Goal: Check status: Check status

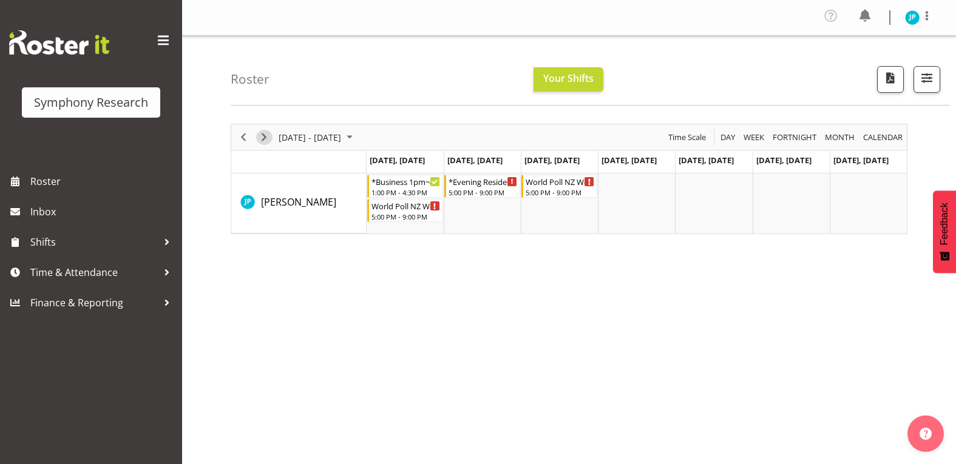
click at [263, 139] on span "Next" at bounding box center [264, 137] width 15 height 15
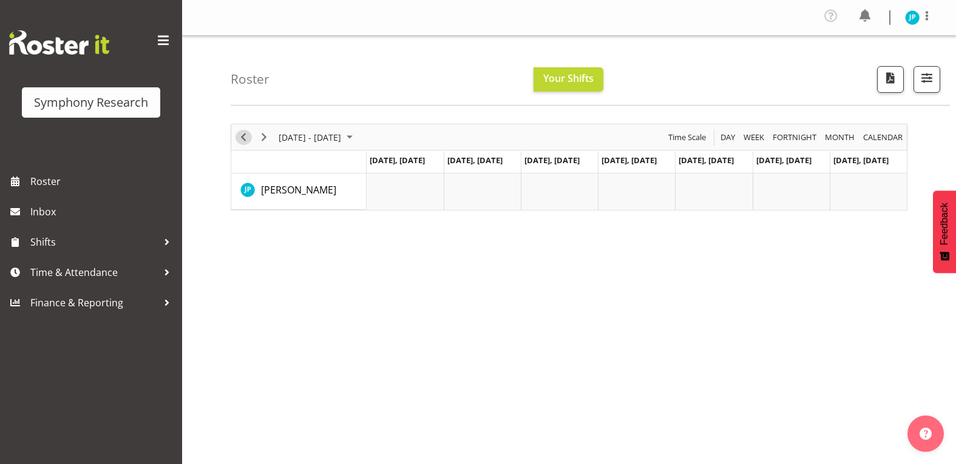
click at [245, 141] on span "Previous" at bounding box center [243, 137] width 15 height 15
click at [237, 133] on span "Previous" at bounding box center [243, 137] width 15 height 15
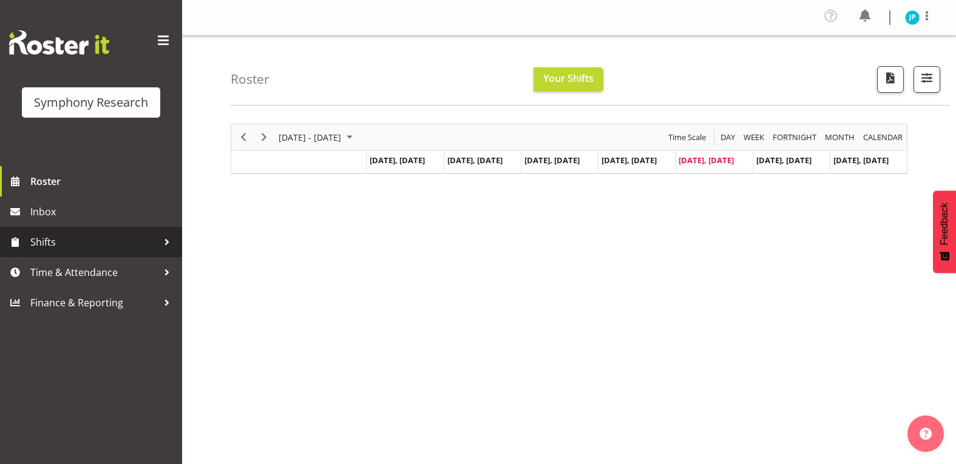
click at [96, 239] on span "Shifts" at bounding box center [93, 242] width 127 height 18
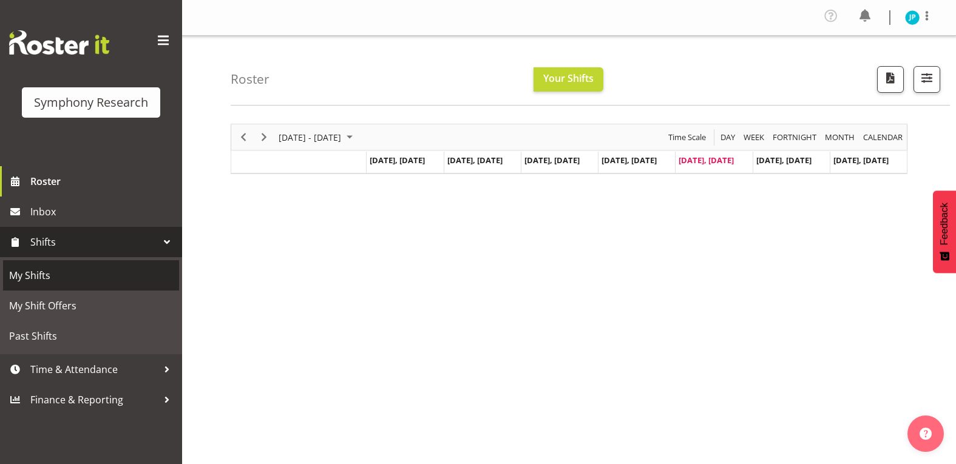
click at [79, 266] on span "My Shifts" at bounding box center [91, 275] width 164 height 18
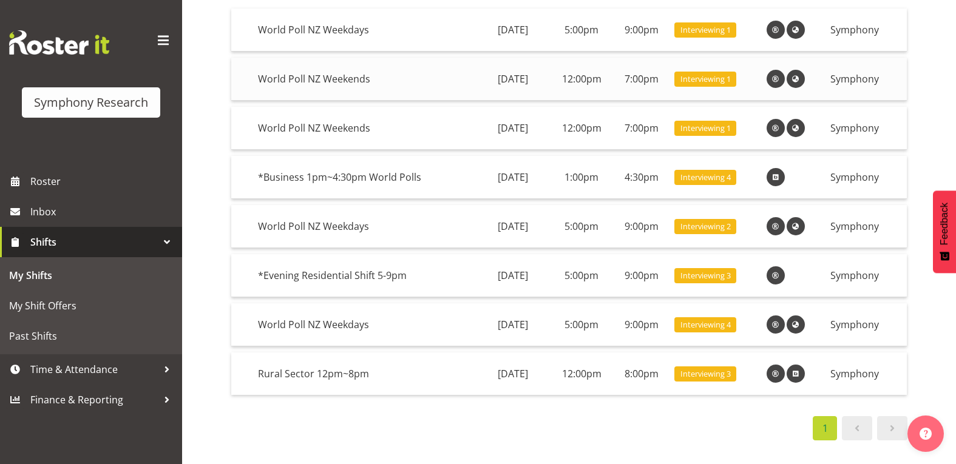
scroll to position [161, 0]
click at [891, 422] on span at bounding box center [892, 428] width 15 height 15
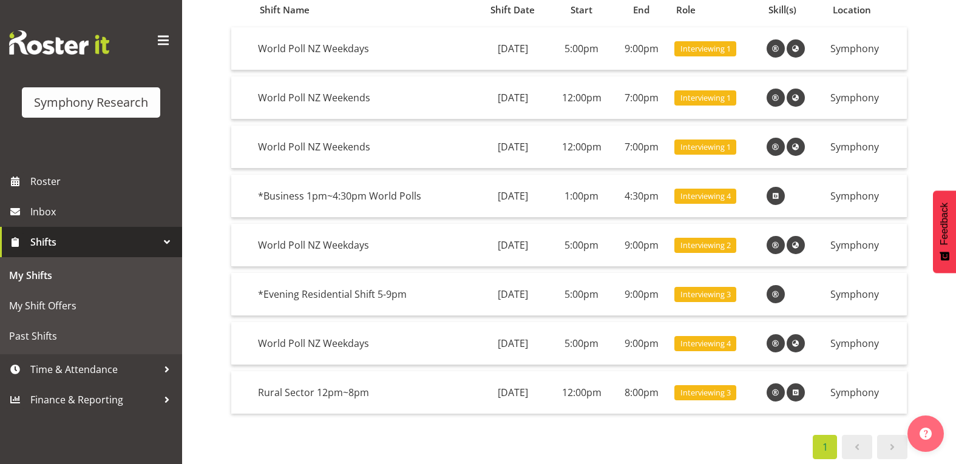
scroll to position [134, 0]
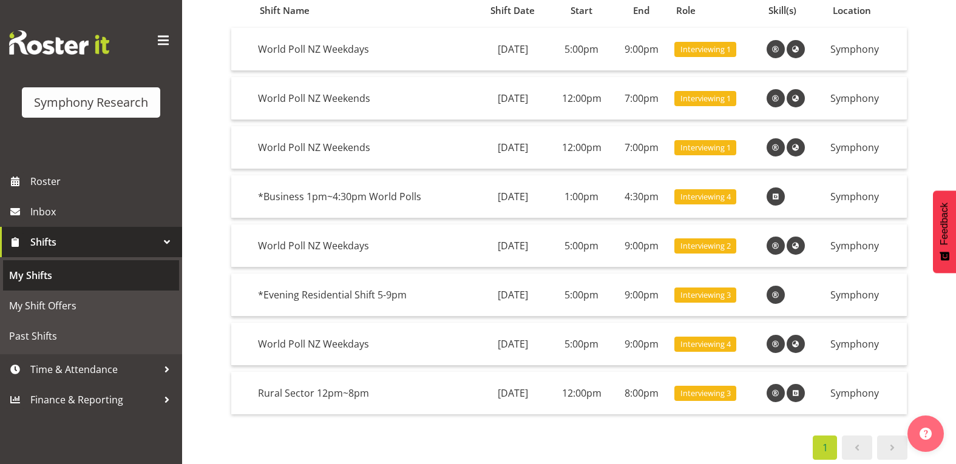
click at [96, 289] on link "My Shifts" at bounding box center [91, 275] width 176 height 30
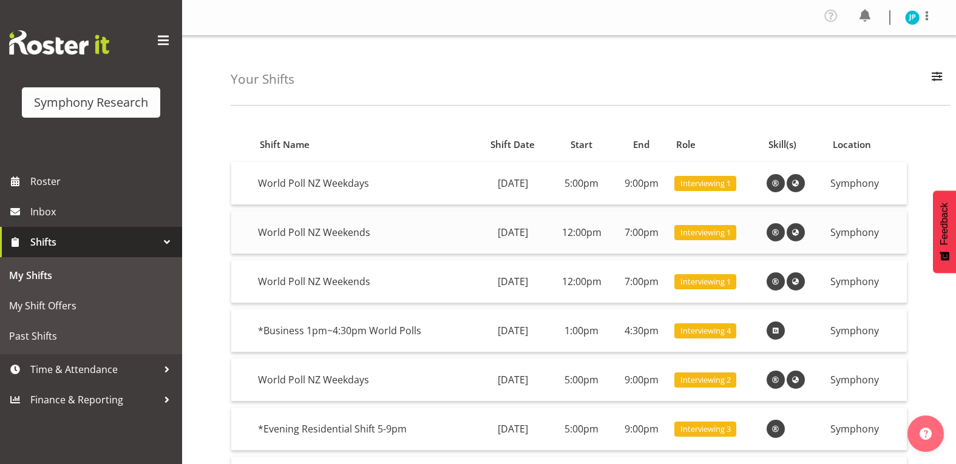
scroll to position [5, 0]
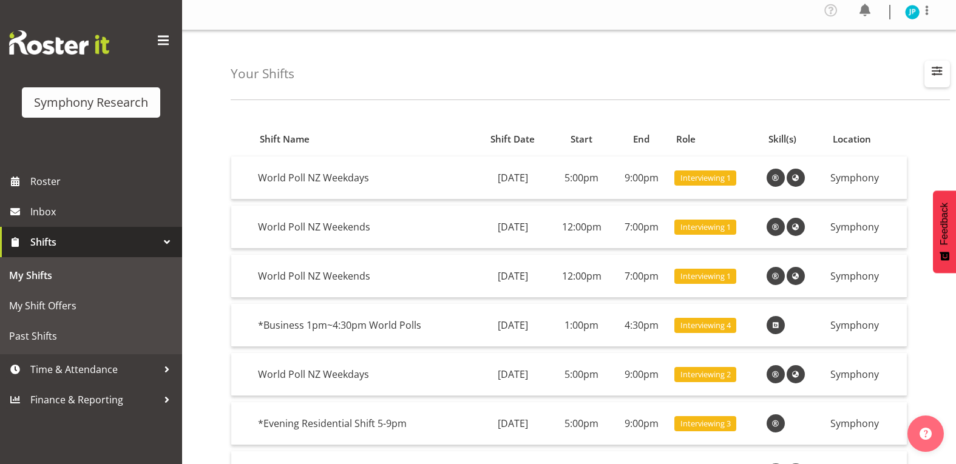
click at [939, 66] on span "button" at bounding box center [937, 71] width 16 height 16
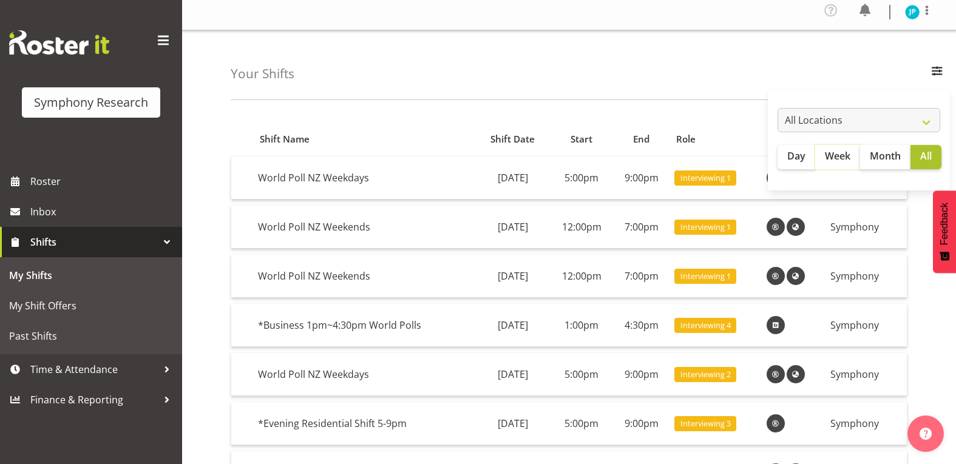
click at [837, 159] on span "Week" at bounding box center [837, 156] width 25 height 15
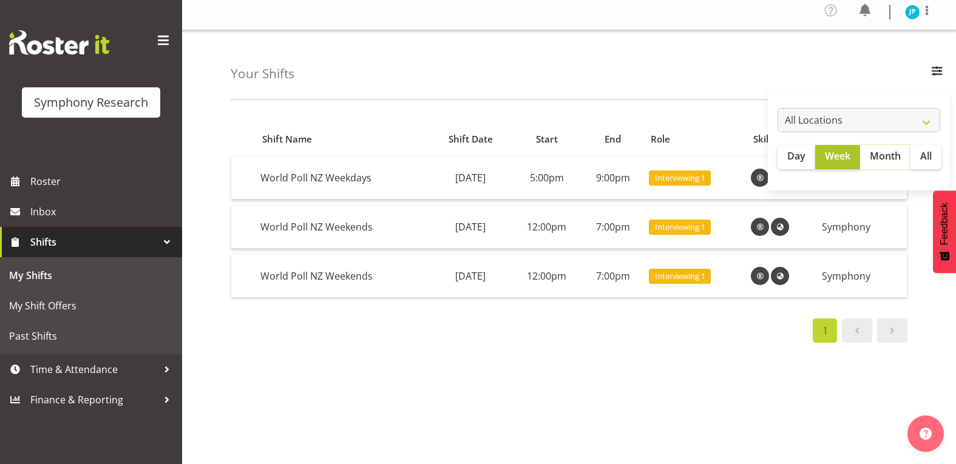
click at [880, 155] on span "Month" at bounding box center [885, 156] width 31 height 15
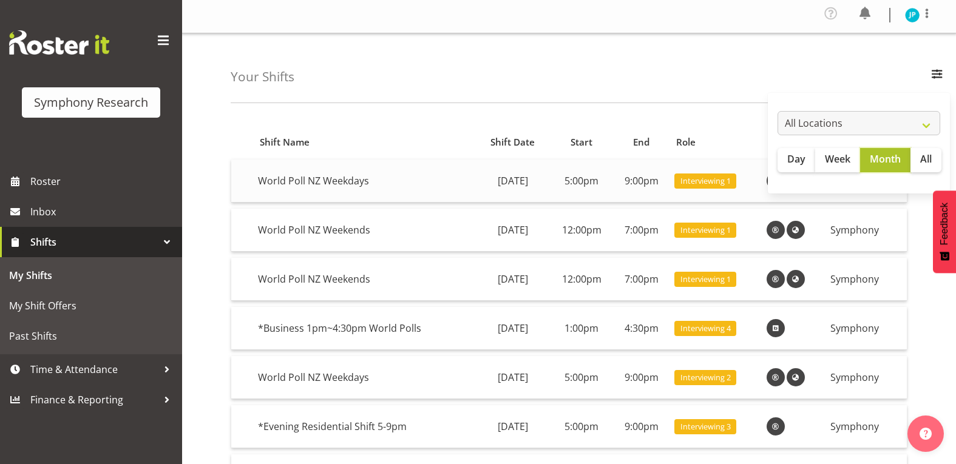
scroll to position [4, 0]
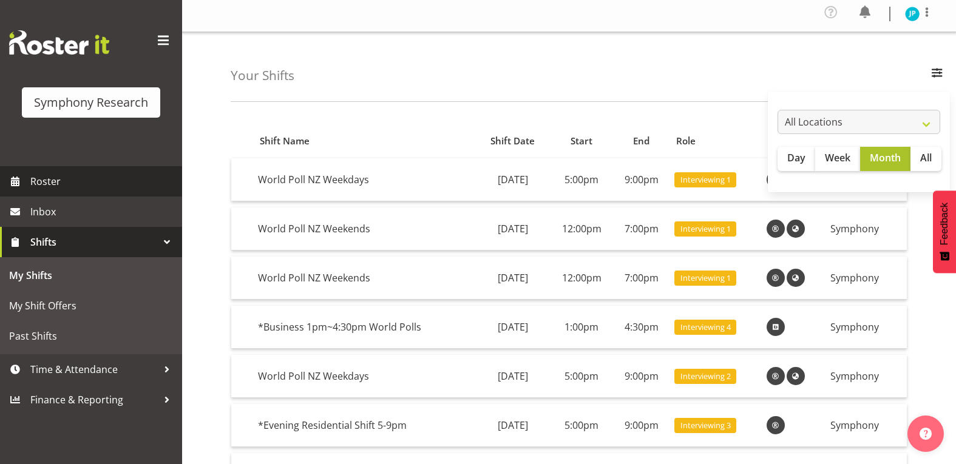
click at [115, 178] on span "Roster" at bounding box center [103, 181] width 146 height 18
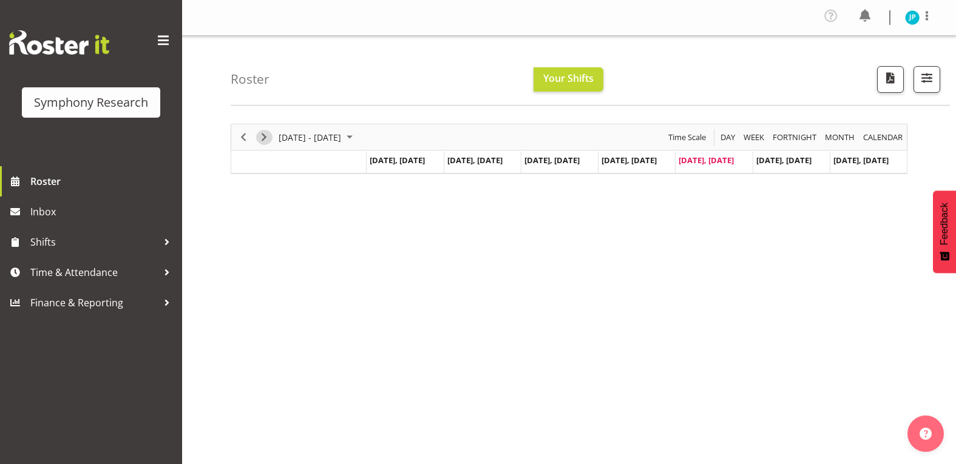
click at [269, 139] on span "Next" at bounding box center [264, 137] width 15 height 15
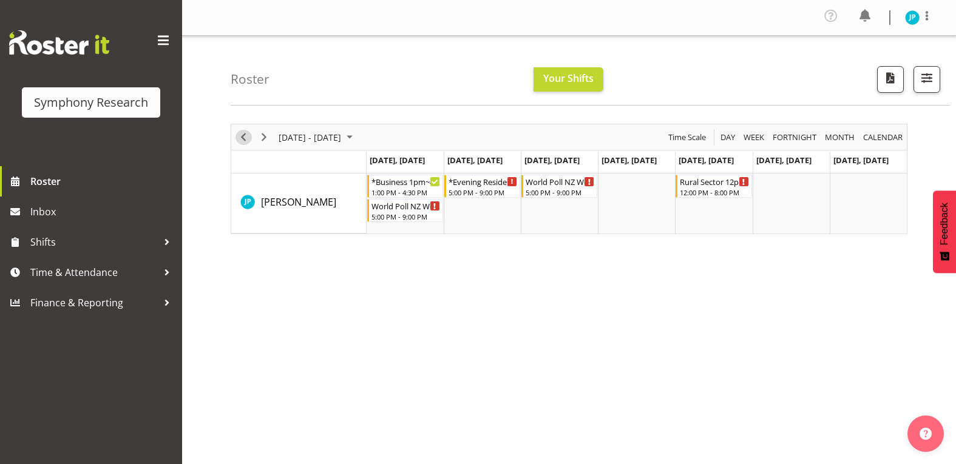
click at [242, 132] on span "Previous" at bounding box center [243, 137] width 15 height 15
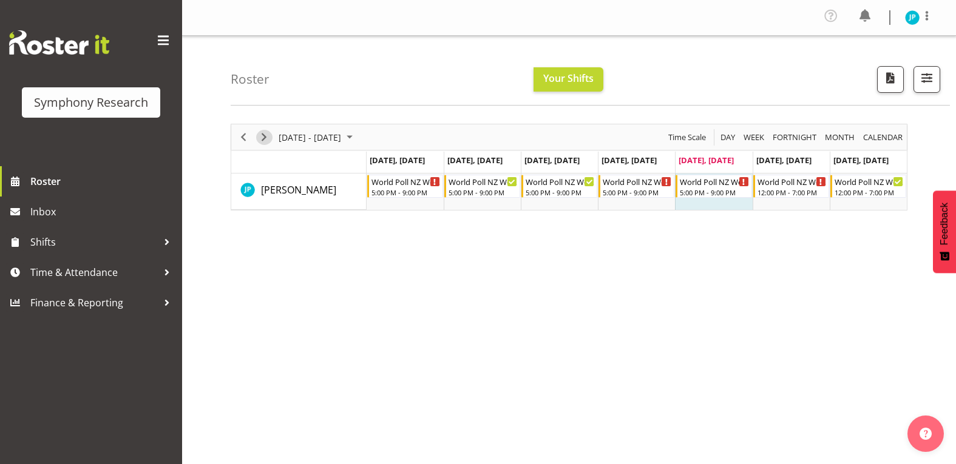
click at [268, 133] on span "Next" at bounding box center [264, 137] width 15 height 15
